Goal: Ask a question

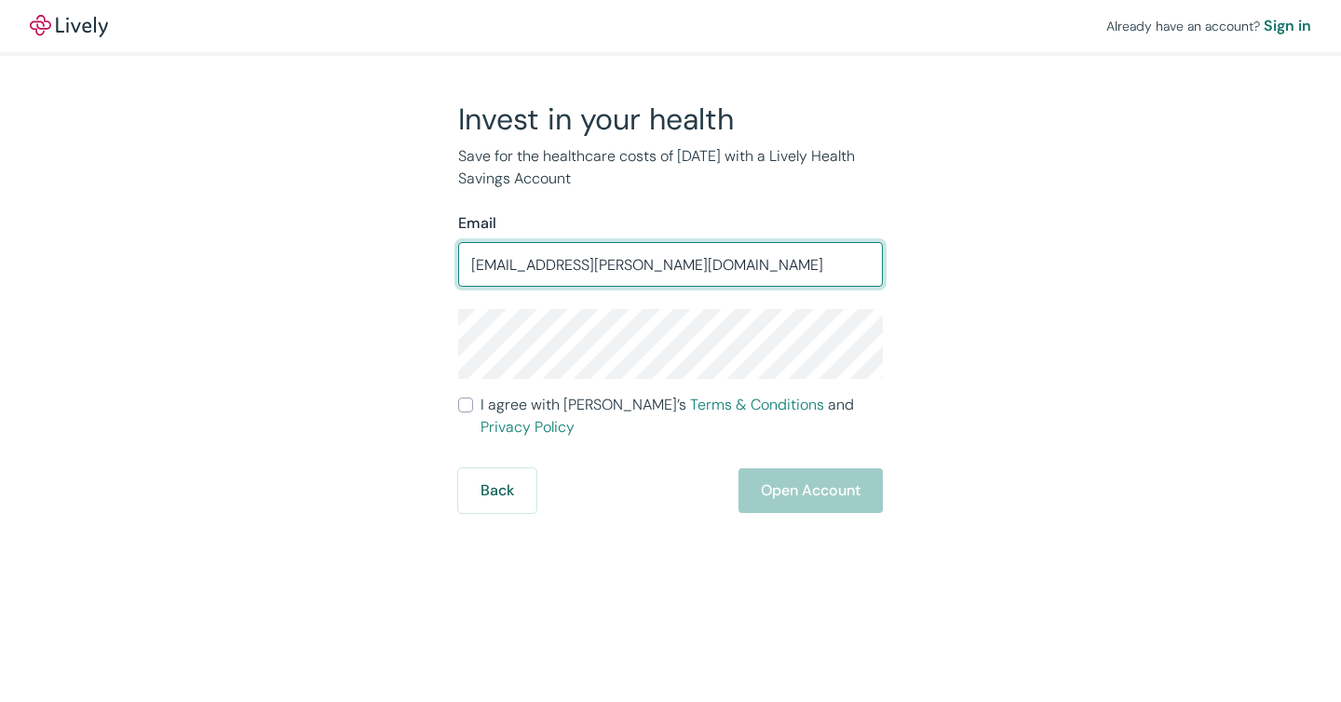
type input "[EMAIL_ADDRESS][PERSON_NAME][DOMAIN_NAME]"
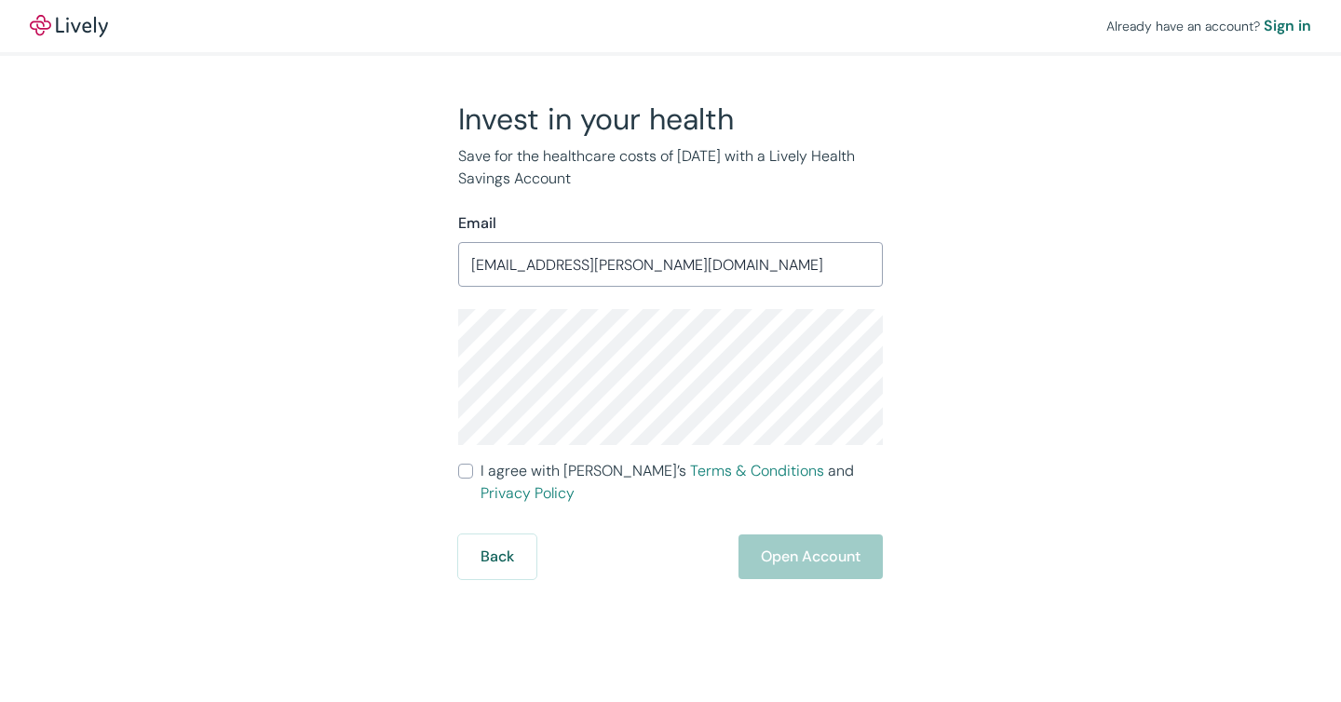
click at [462, 470] on input "I agree with Lively’s Terms & Conditions and Privacy Policy" at bounding box center [465, 471] width 15 height 15
checkbox input "true"
click at [816, 538] on button "Open Account" at bounding box center [811, 557] width 144 height 45
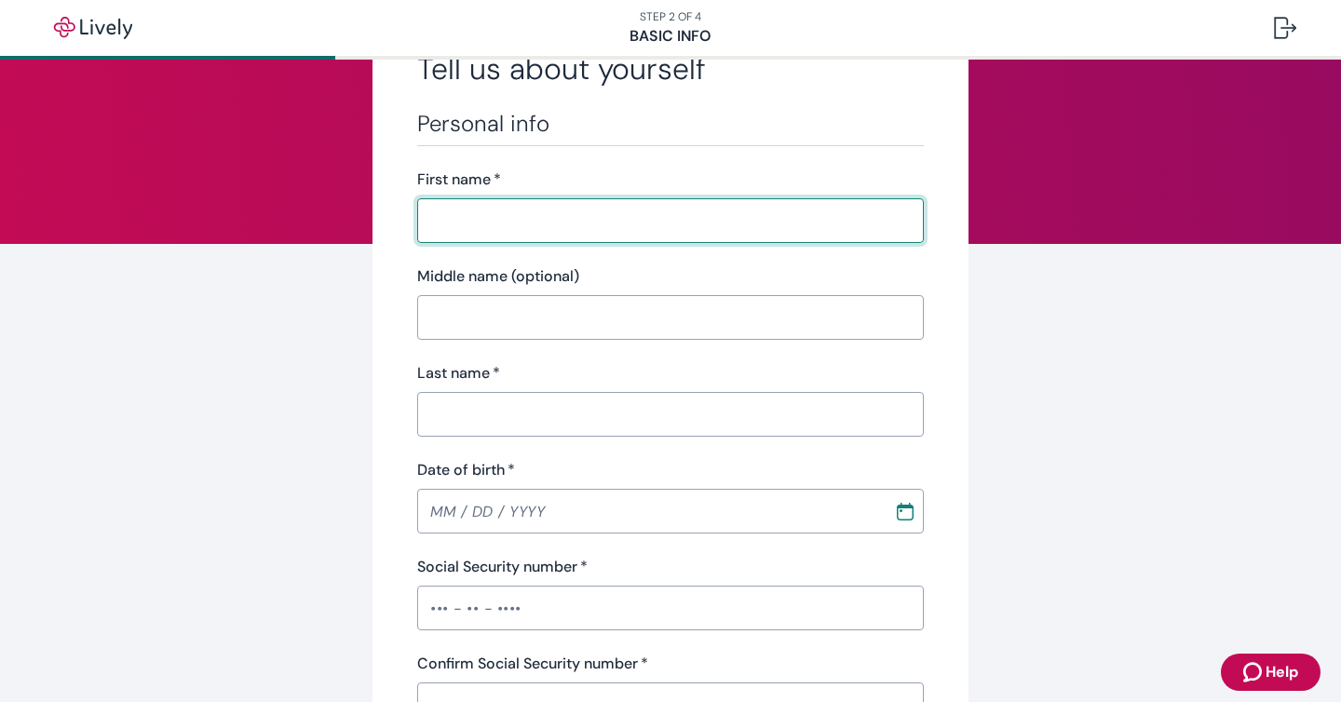
scroll to position [106, 0]
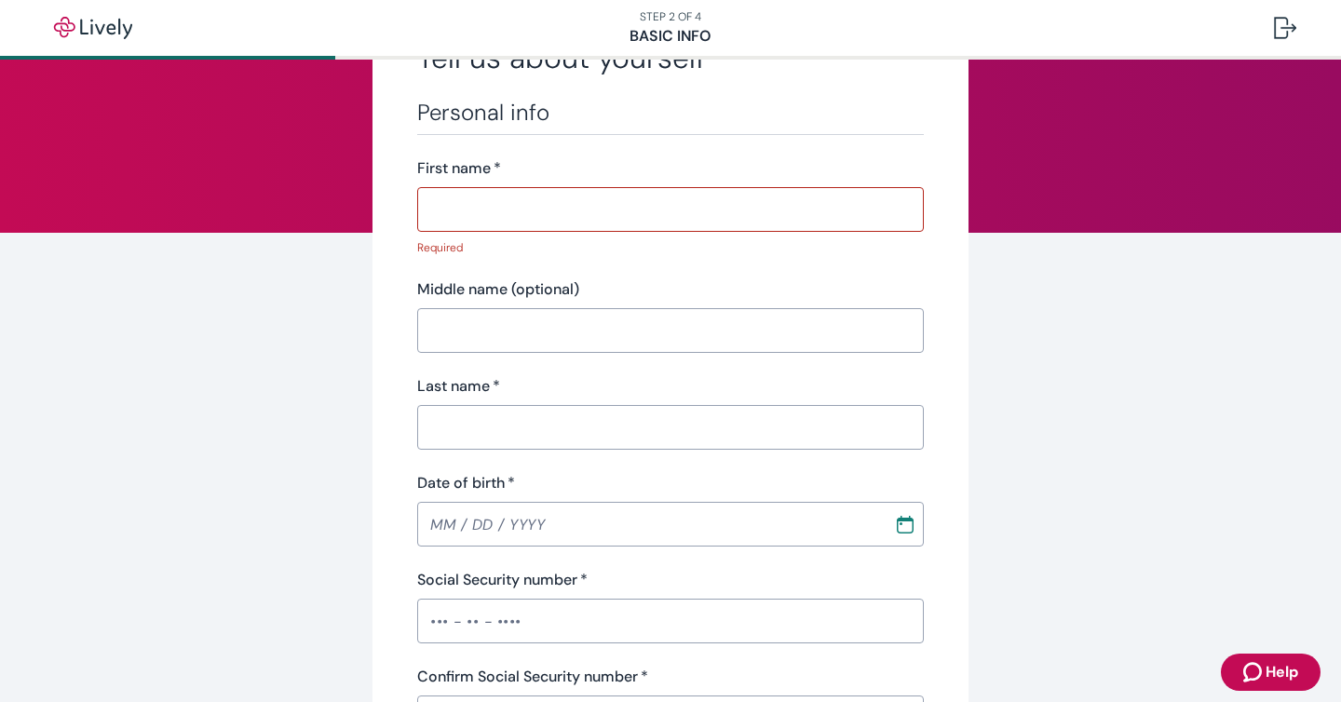
click at [1264, 676] on icon "Zendesk support icon" at bounding box center [1255, 672] width 22 height 22
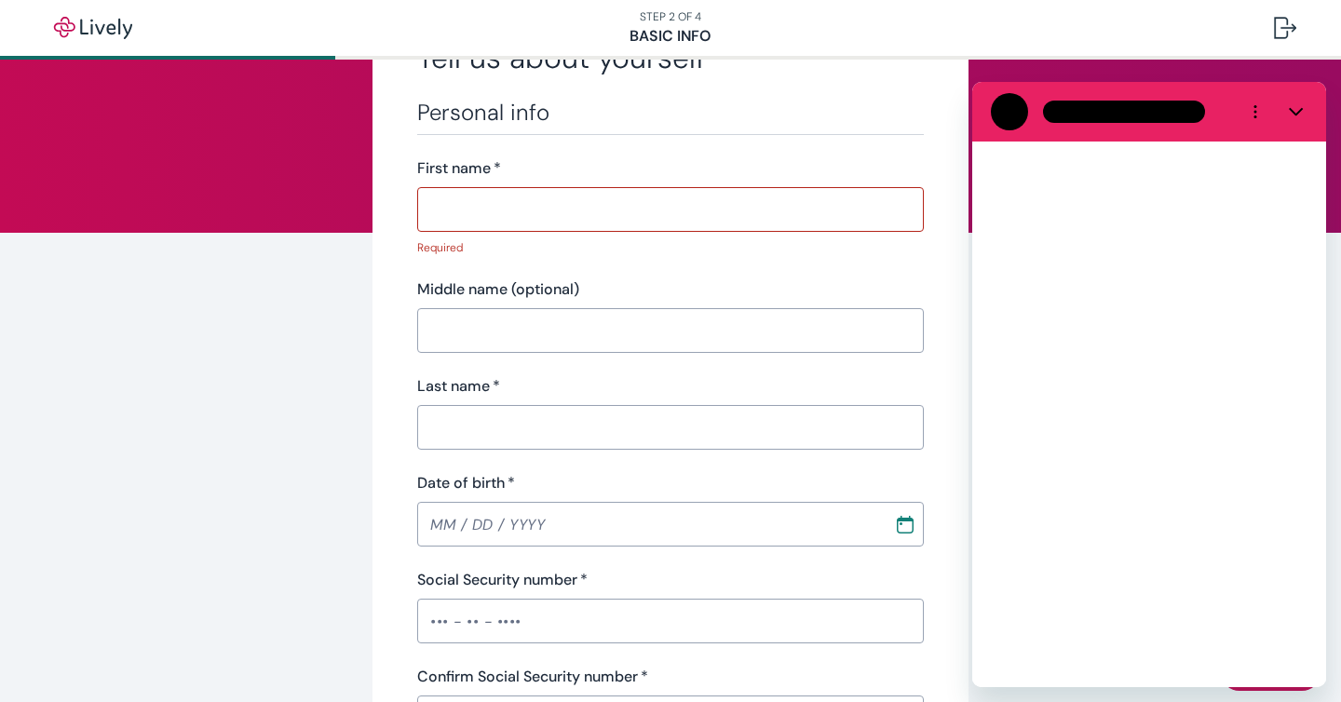
scroll to position [0, 0]
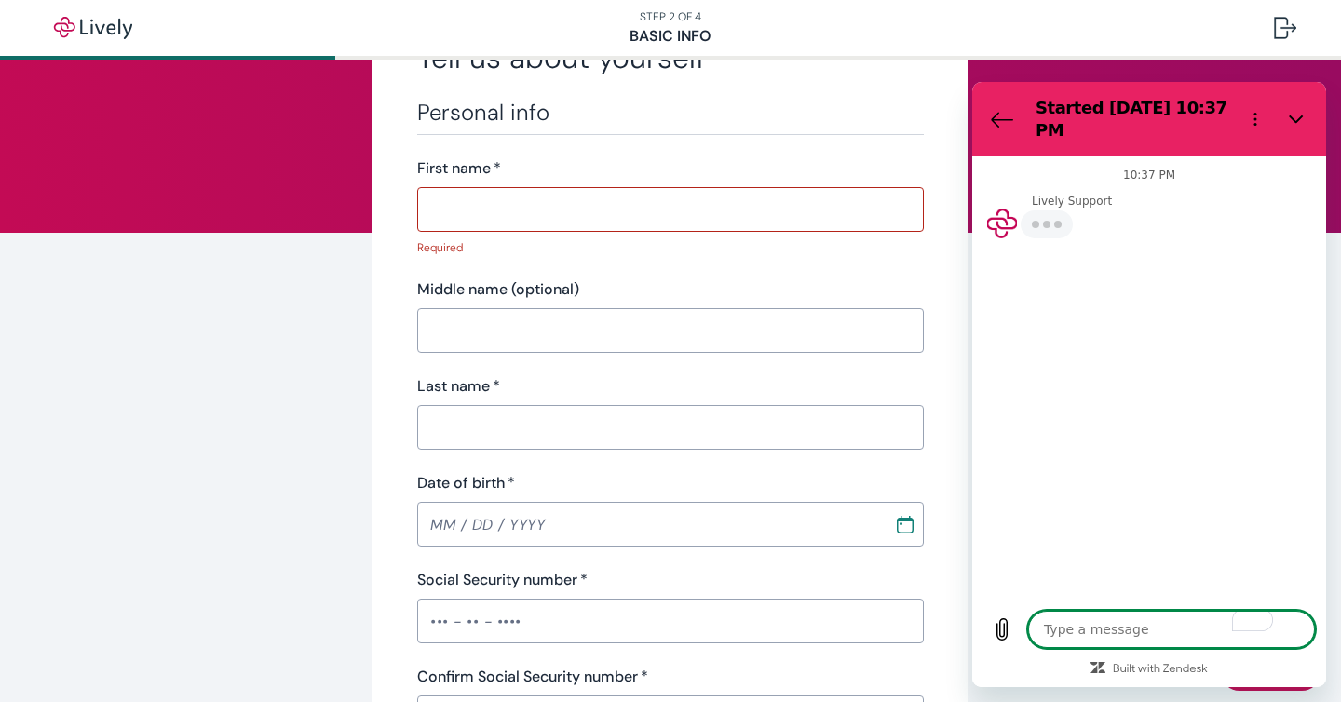
type textarea "x"
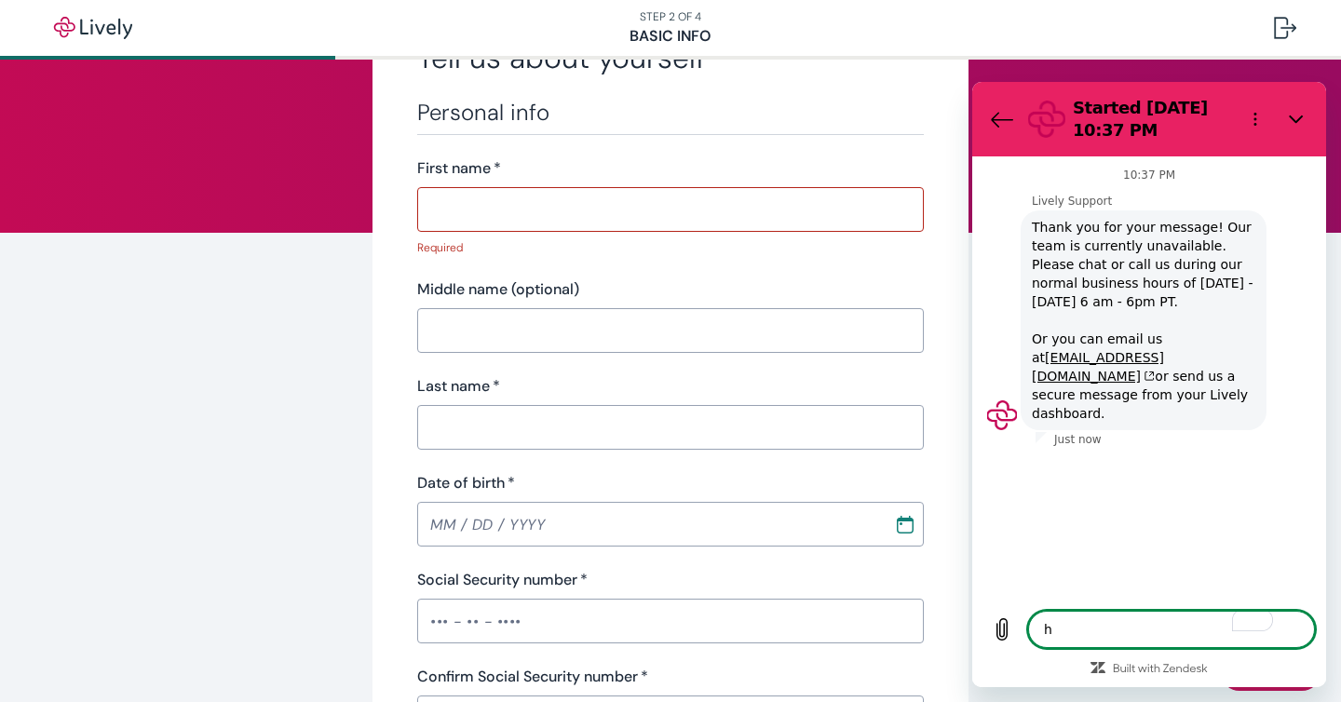
type textarea "ho"
type textarea "x"
type textarea "how"
type textarea "x"
type textarea "how d"
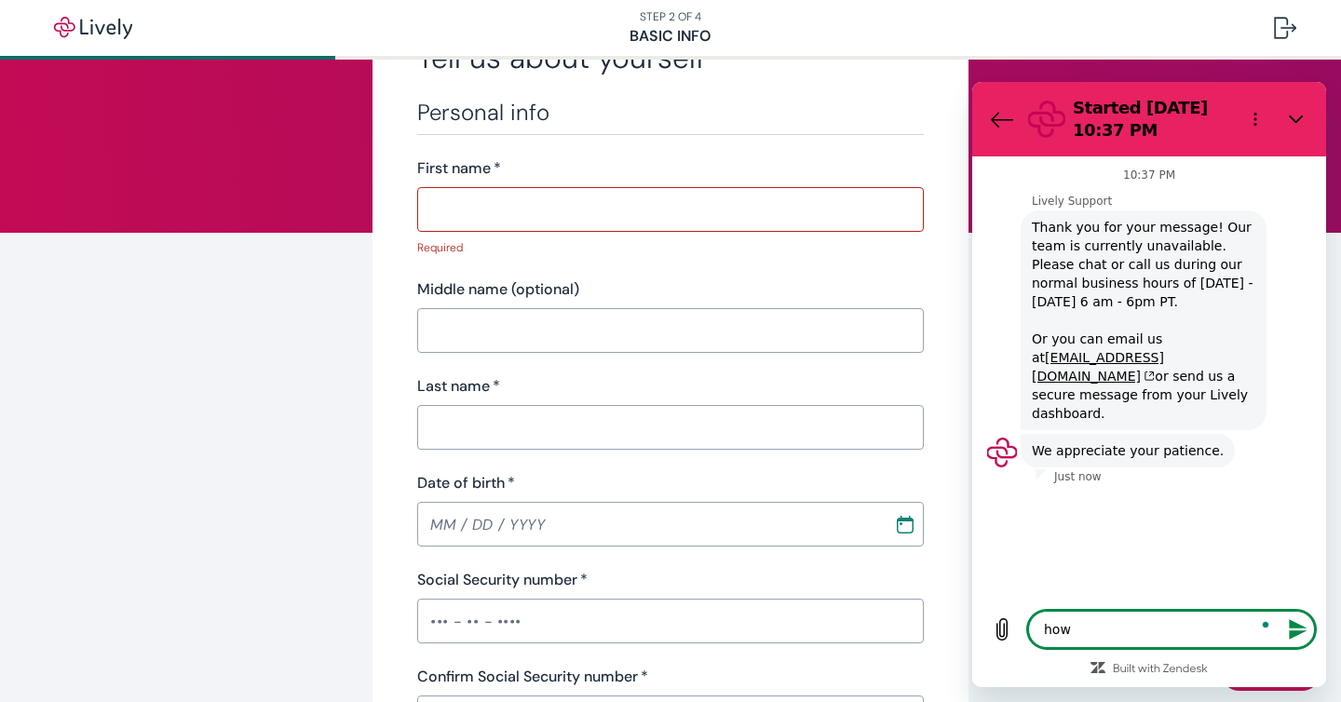
type textarea "x"
type textarea "how do"
type textarea "x"
type textarea "how do"
type textarea "x"
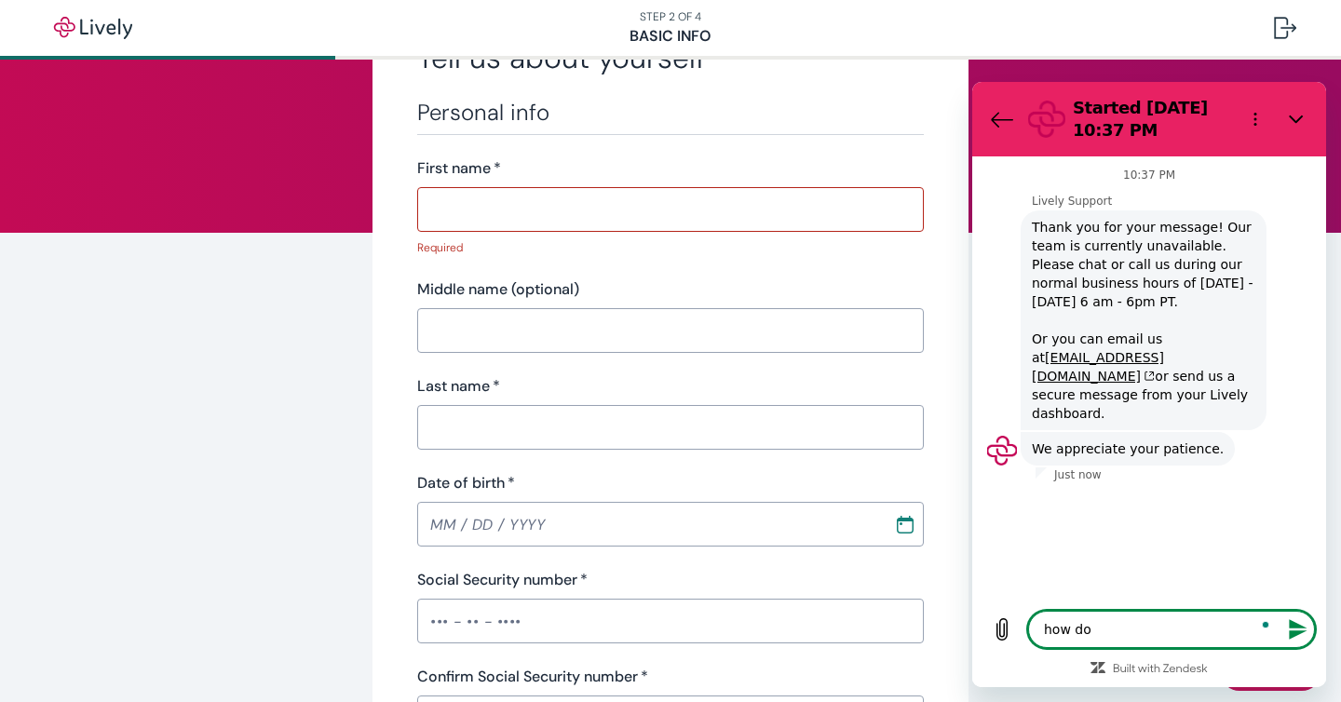
type textarea "how do I"
type textarea "x"
type textarea "how do I"
type textarea "x"
type textarea "how do I s"
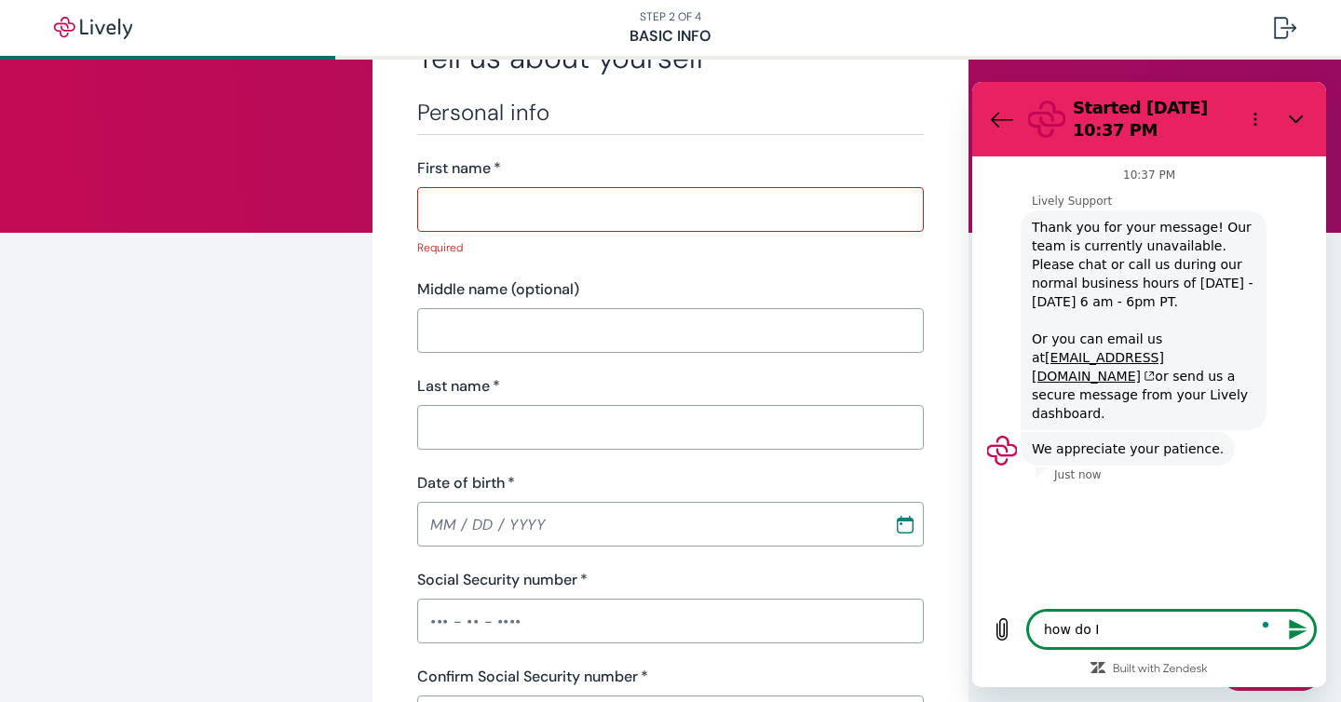
type textarea "x"
type textarea "how do I su"
type textarea "x"
type textarea "how do I sub"
type textarea "x"
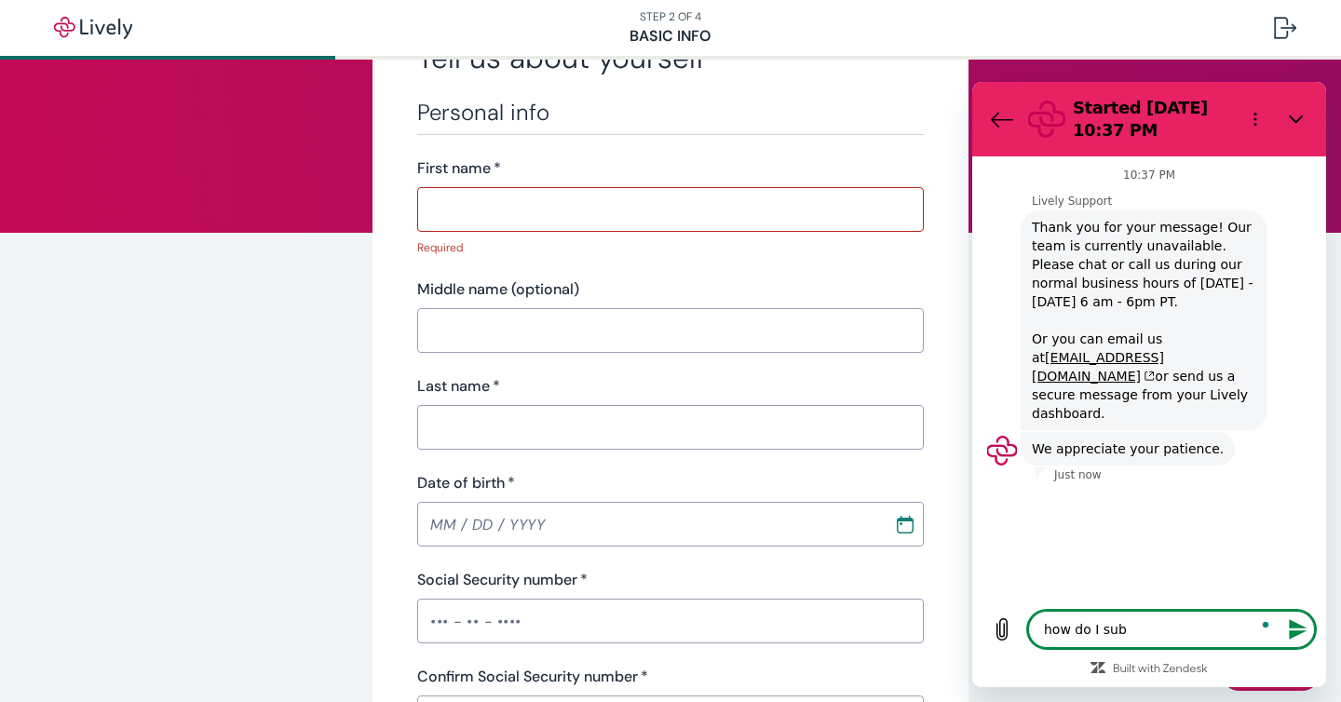
type textarea "how do I subm"
type textarea "x"
type textarea "how do I submi"
type textarea "x"
type textarea "how do I submit"
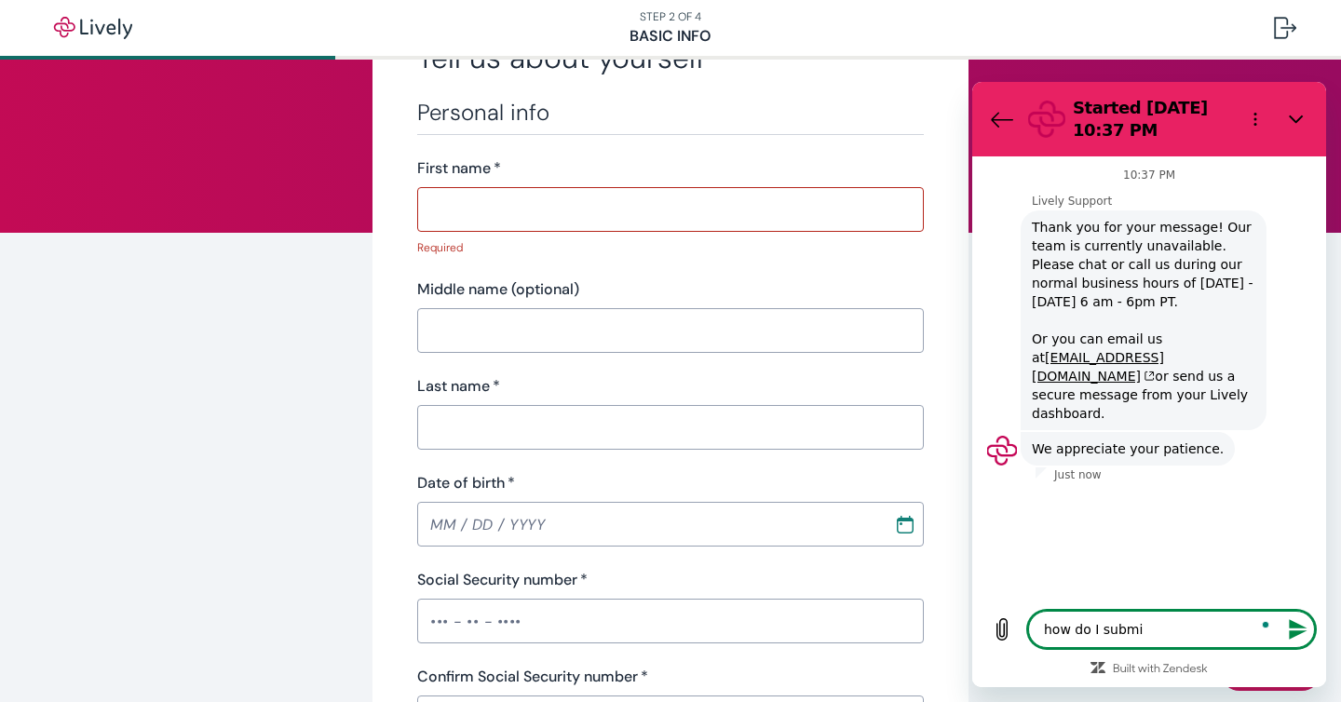
type textarea "x"
type textarea "how do I submit"
type textarea "x"
type textarea "how do I submit t"
type textarea "x"
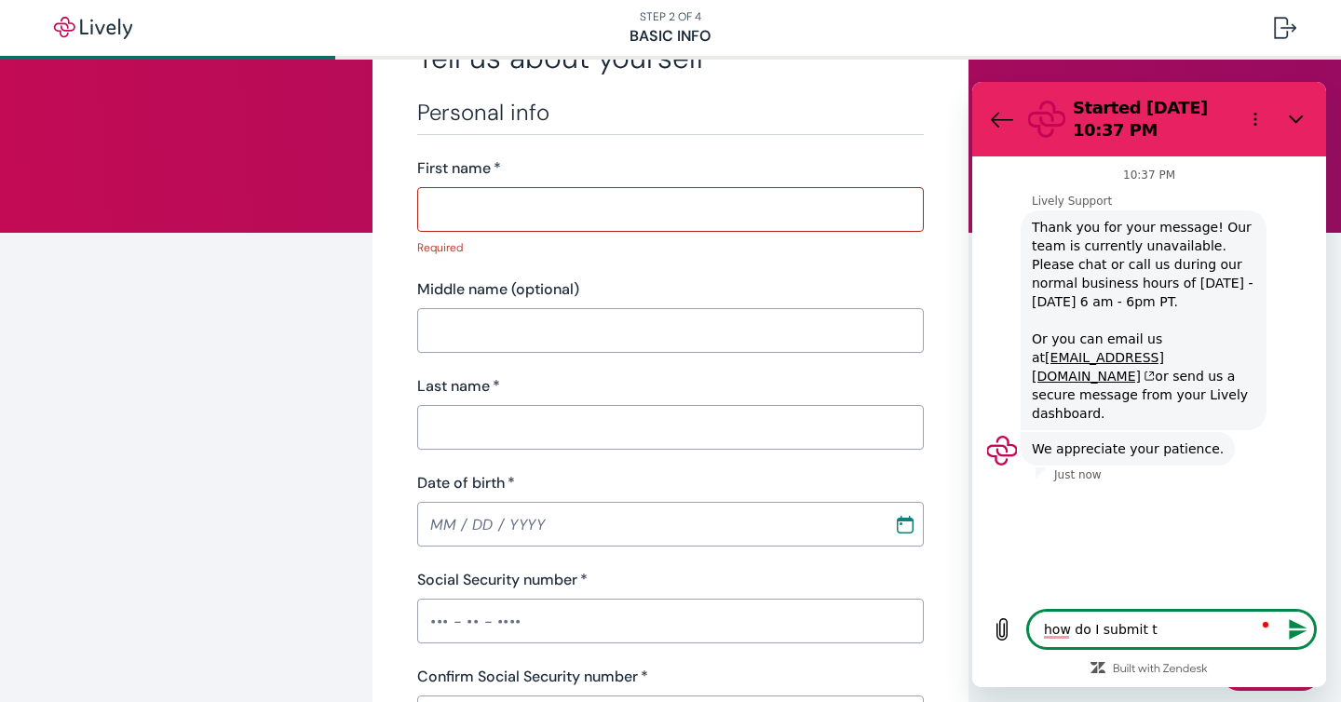
type textarea "how do I submit th"
type textarea "x"
type textarea "how do I submit the"
type textarea "x"
type textarea "how do I submit the"
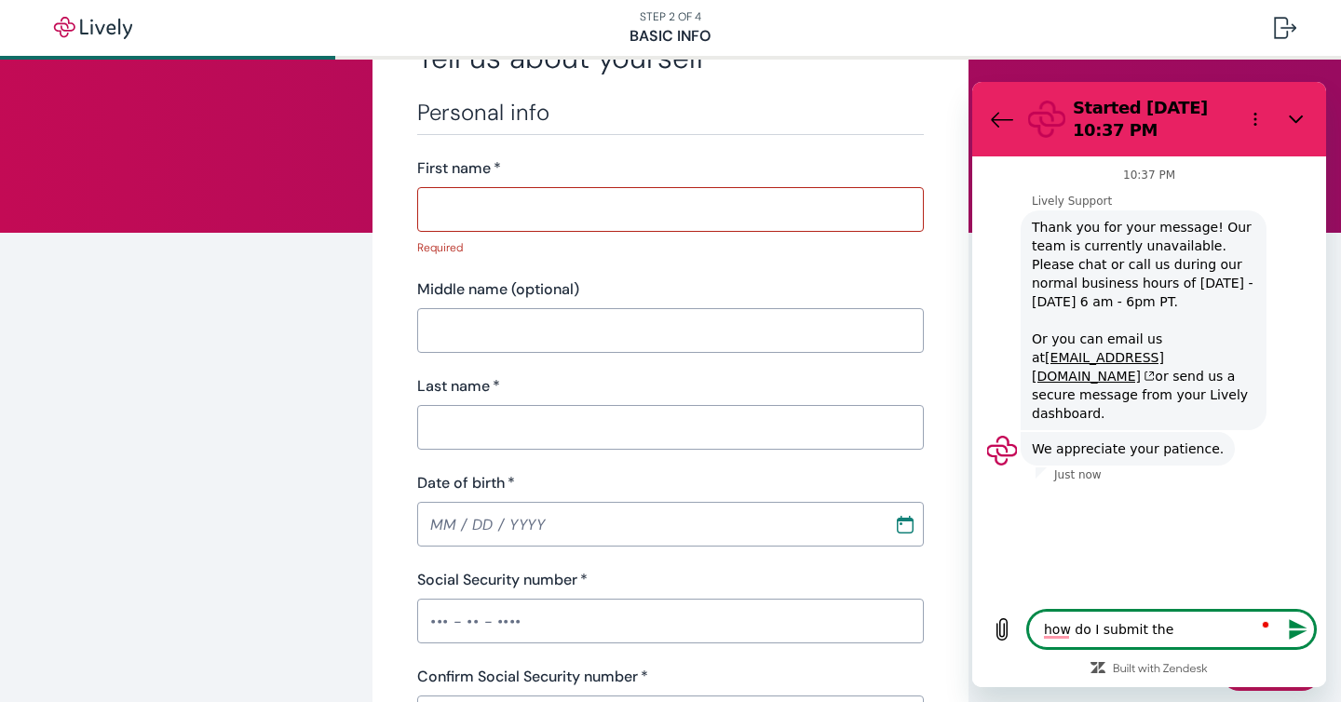
type textarea "x"
type textarea "how do I submit the c"
type textarea "x"
type textarea "how do I submit the cl"
type textarea "x"
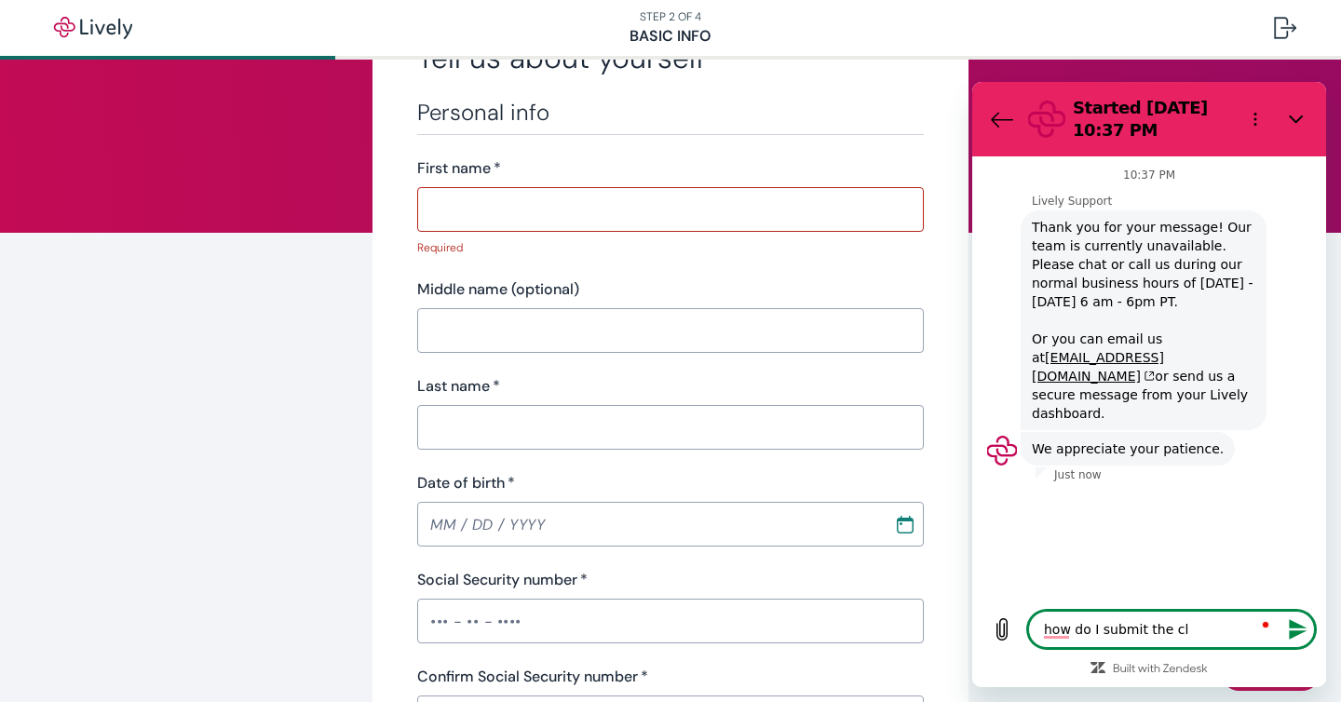
type textarea "how do I submit the cla"
type textarea "x"
type textarea "how do I submit the clai"
type textarea "x"
type textarea "how do I submit the claim"
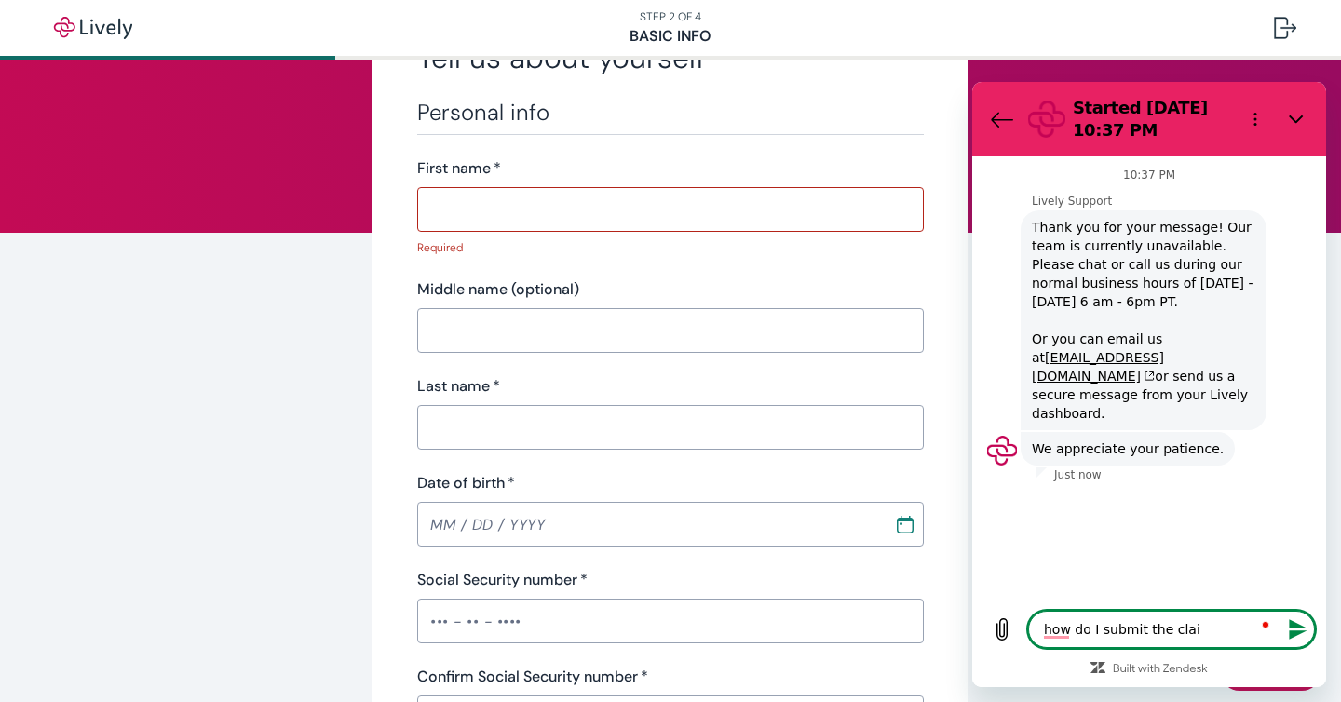
type textarea "x"
type textarea "how do I submit the claims"
type textarea "x"
type textarea "how do I submit the claims"
type textarea "x"
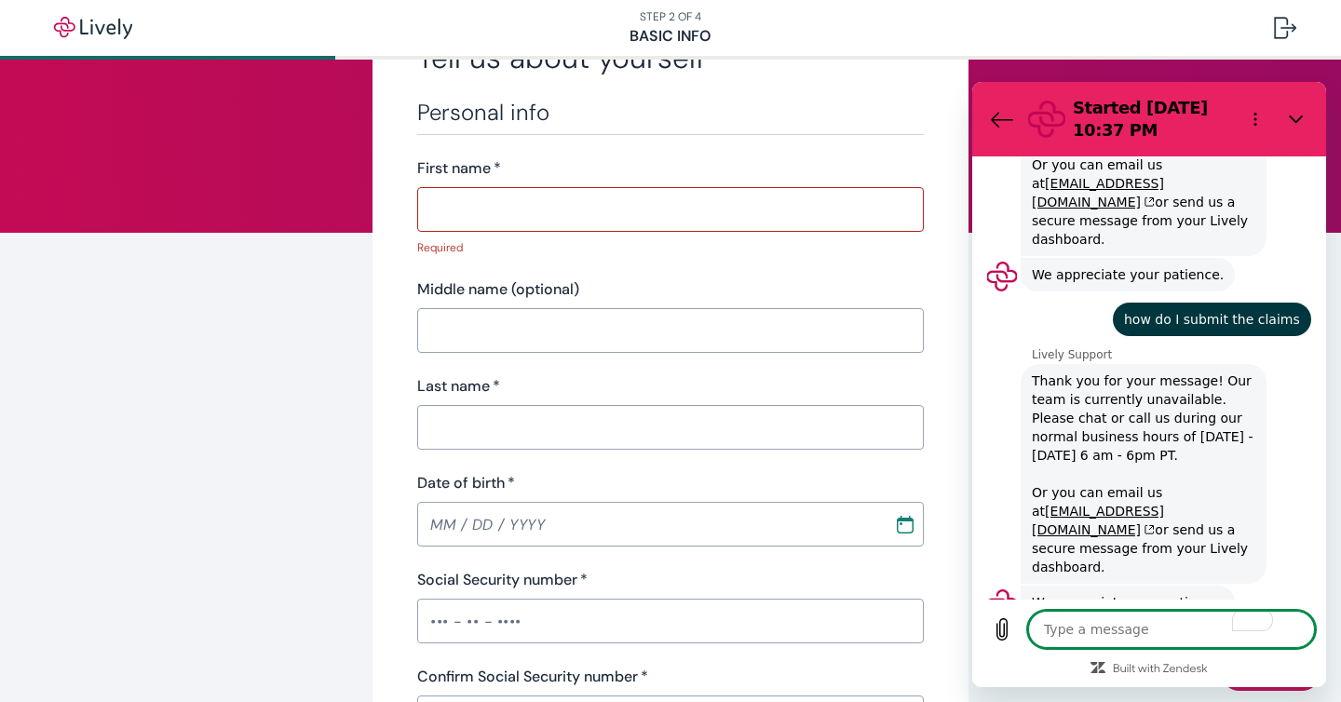
scroll to position [178, 0]
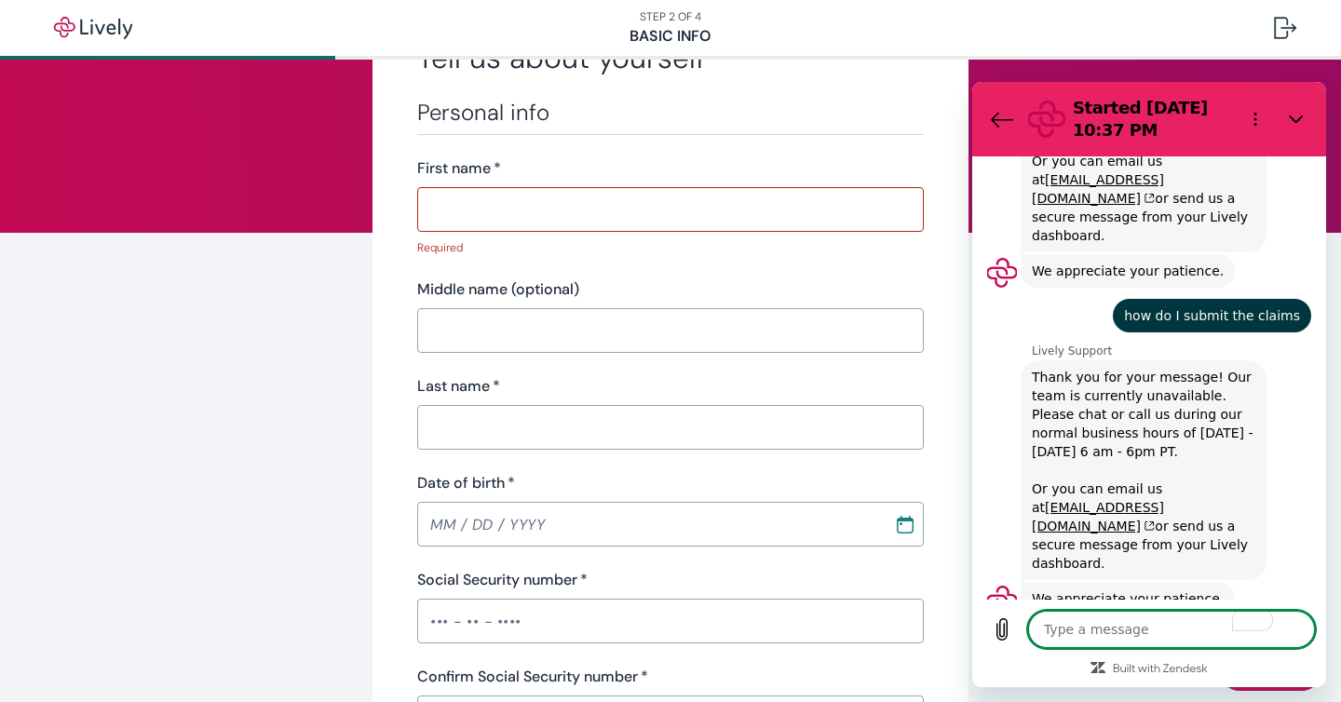
type textarea "x"
